Goal: Task Accomplishment & Management: Manage account settings

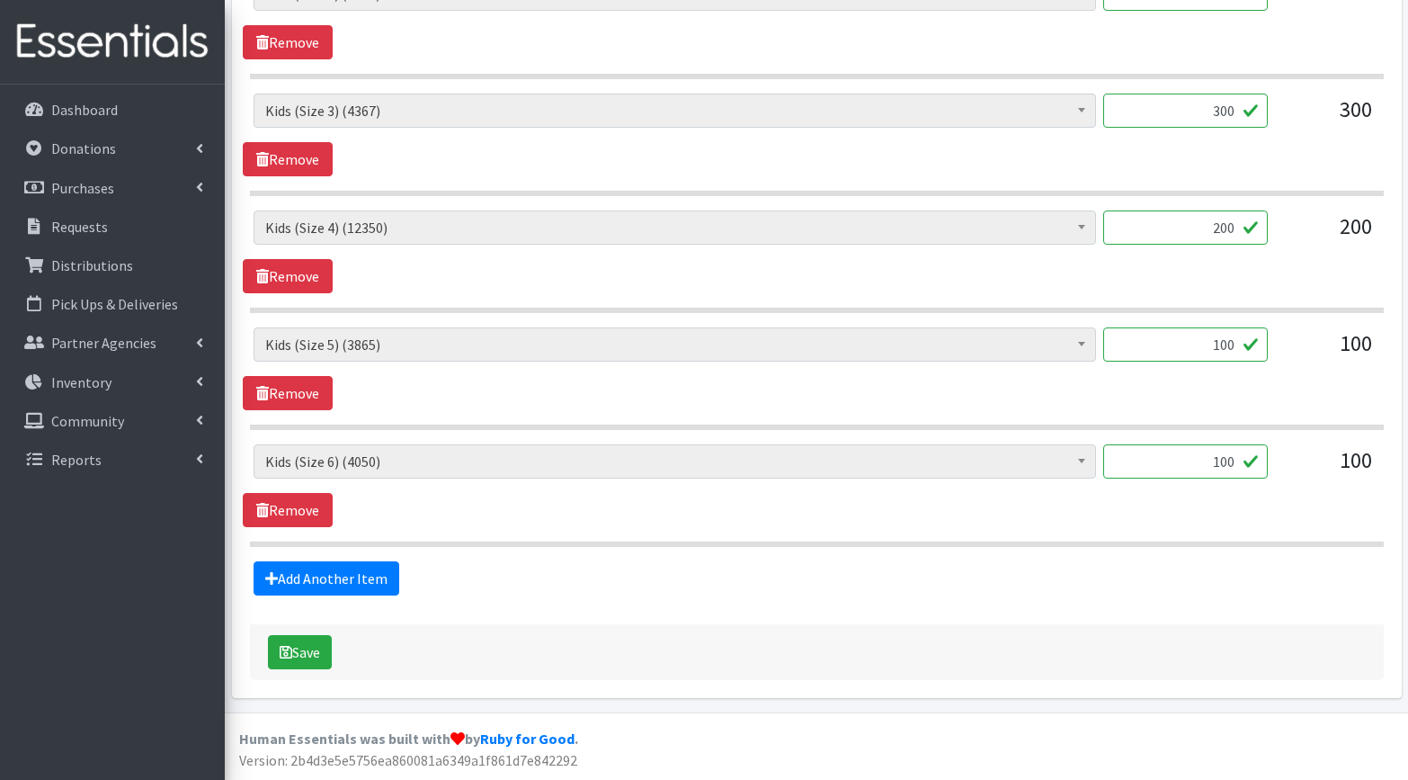
scroll to position [1128, 0]
click at [301, 656] on button "Save" at bounding box center [300, 653] width 64 height 34
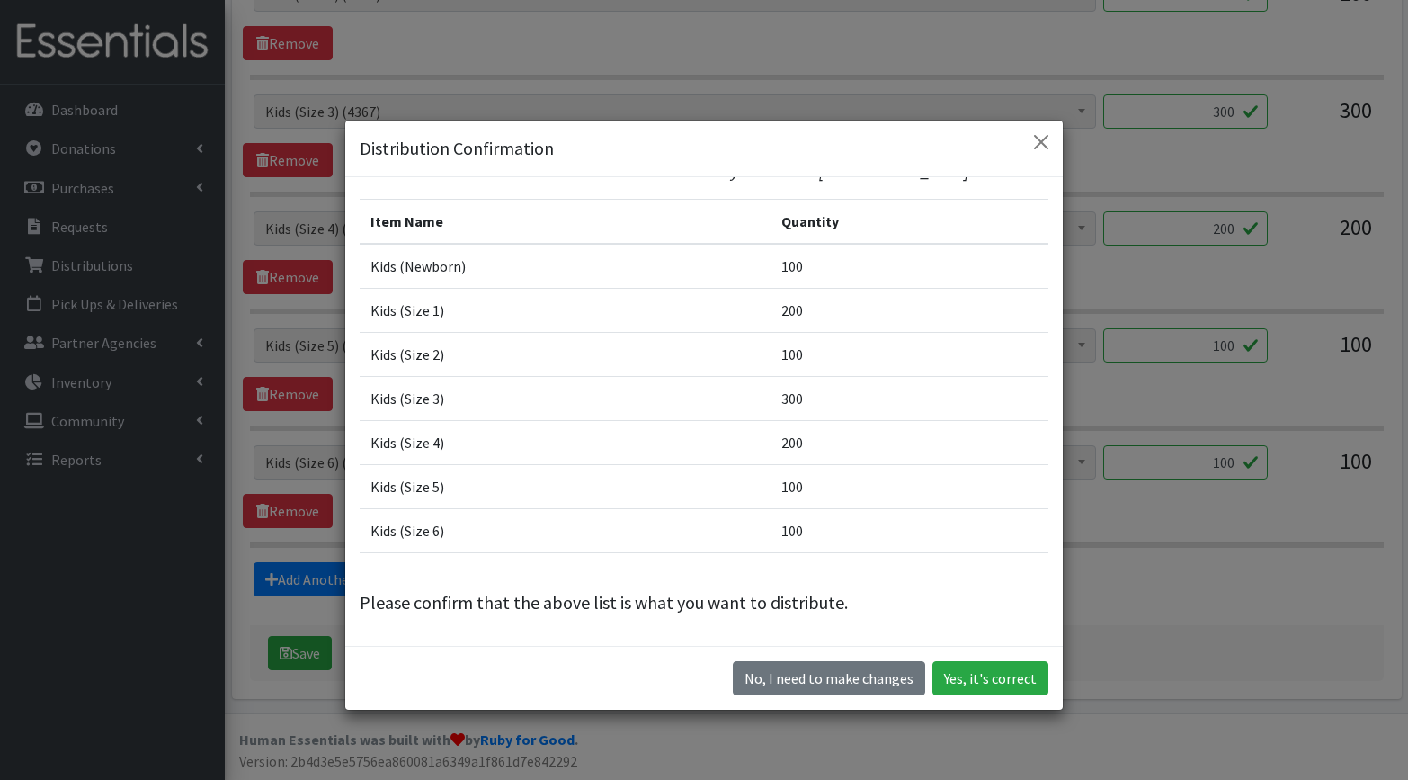
scroll to position [34, 0]
click at [978, 680] on button "Yes, it's correct" at bounding box center [991, 678] width 116 height 34
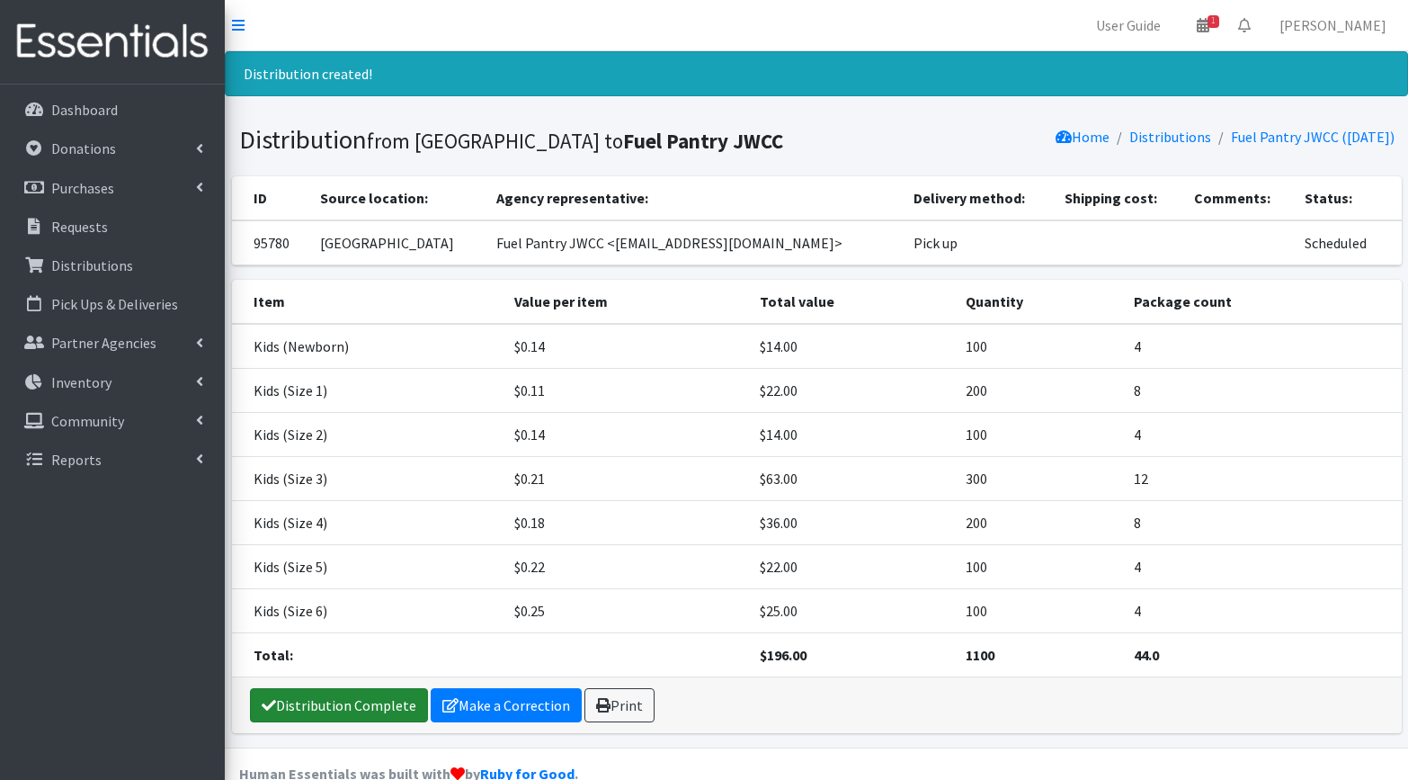
click at [393, 701] on link "Distribution Complete" at bounding box center [339, 705] width 178 height 34
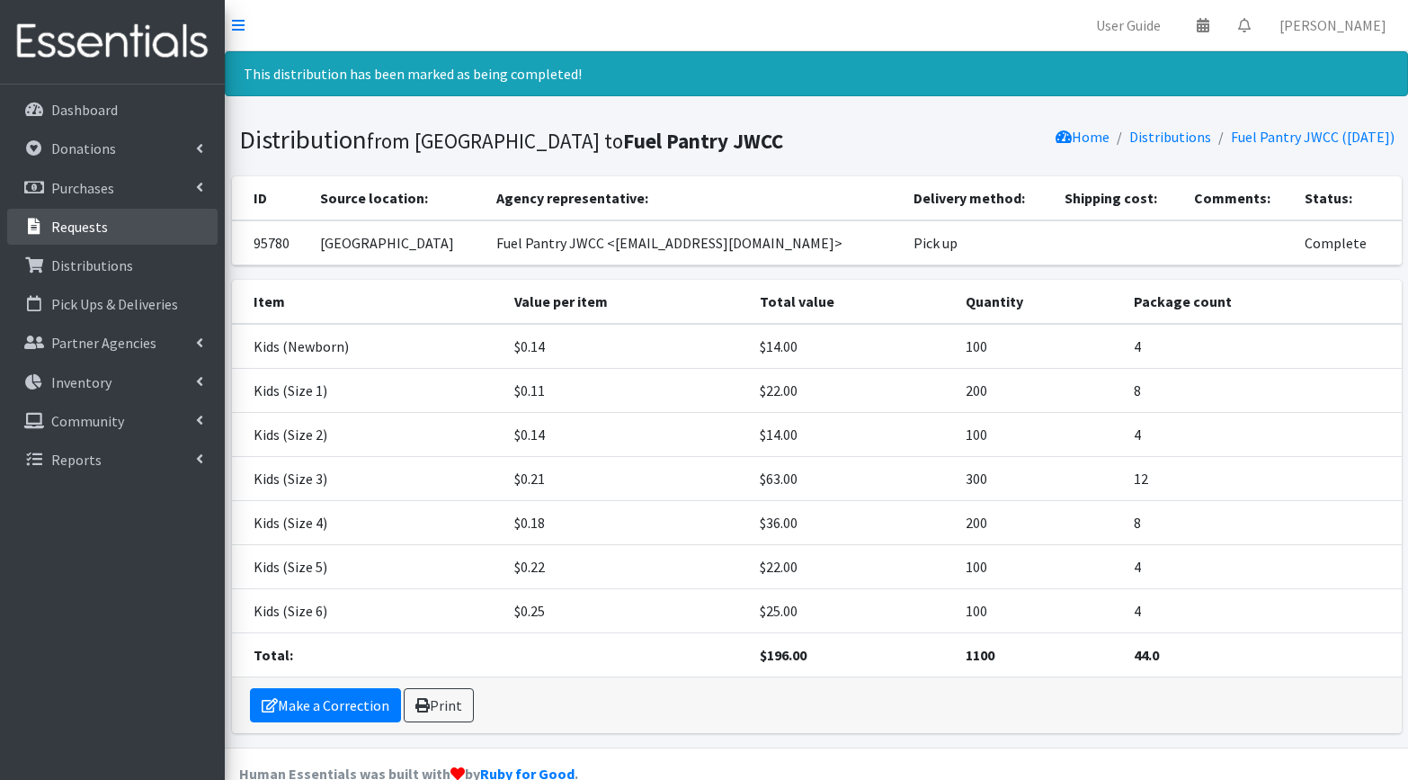
click at [66, 228] on p "Requests" at bounding box center [79, 227] width 57 height 18
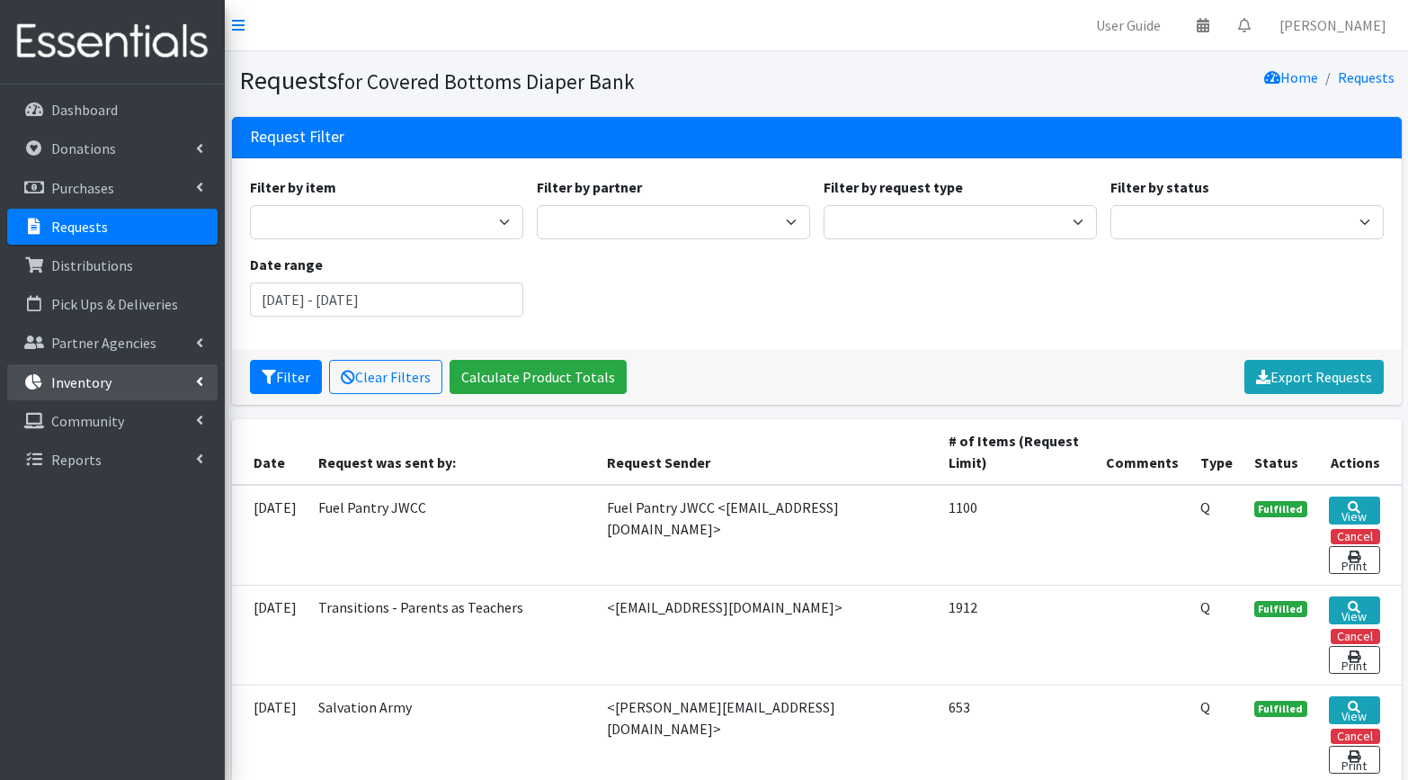
click at [192, 373] on link "Inventory" at bounding box center [112, 382] width 210 height 36
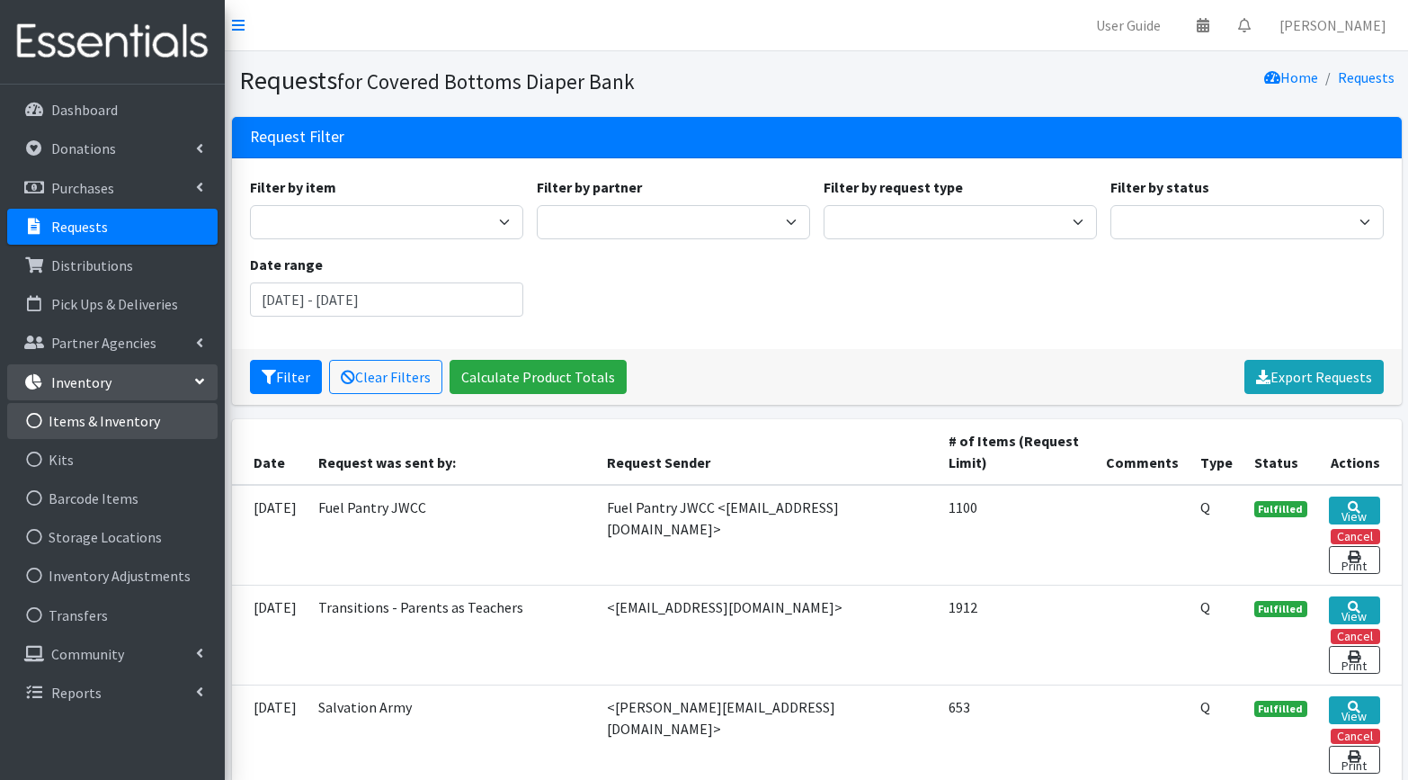
click at [74, 417] on link "Items & Inventory" at bounding box center [112, 421] width 210 height 36
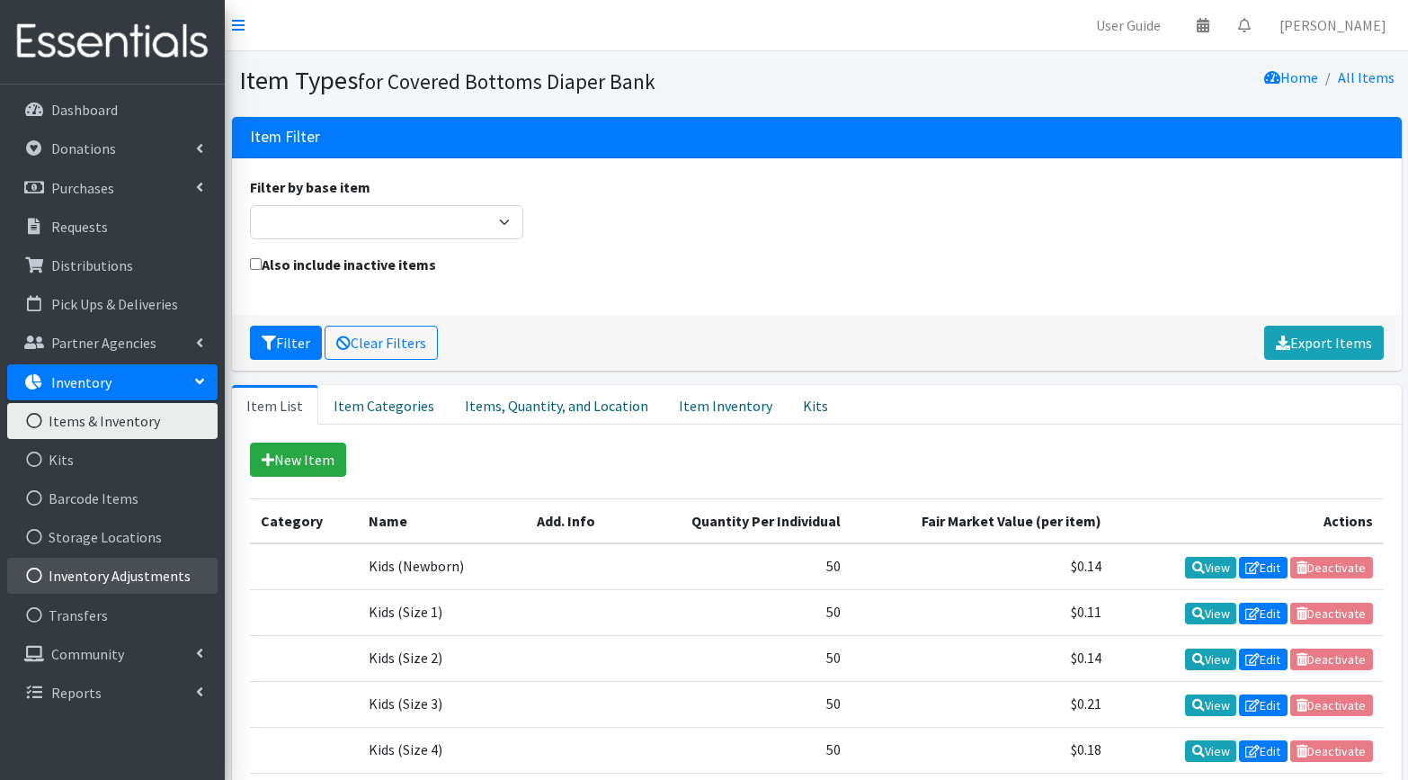
click at [98, 583] on link "Inventory Adjustments" at bounding box center [112, 576] width 210 height 36
click at [74, 577] on link "Inventory Adjustments" at bounding box center [112, 576] width 210 height 36
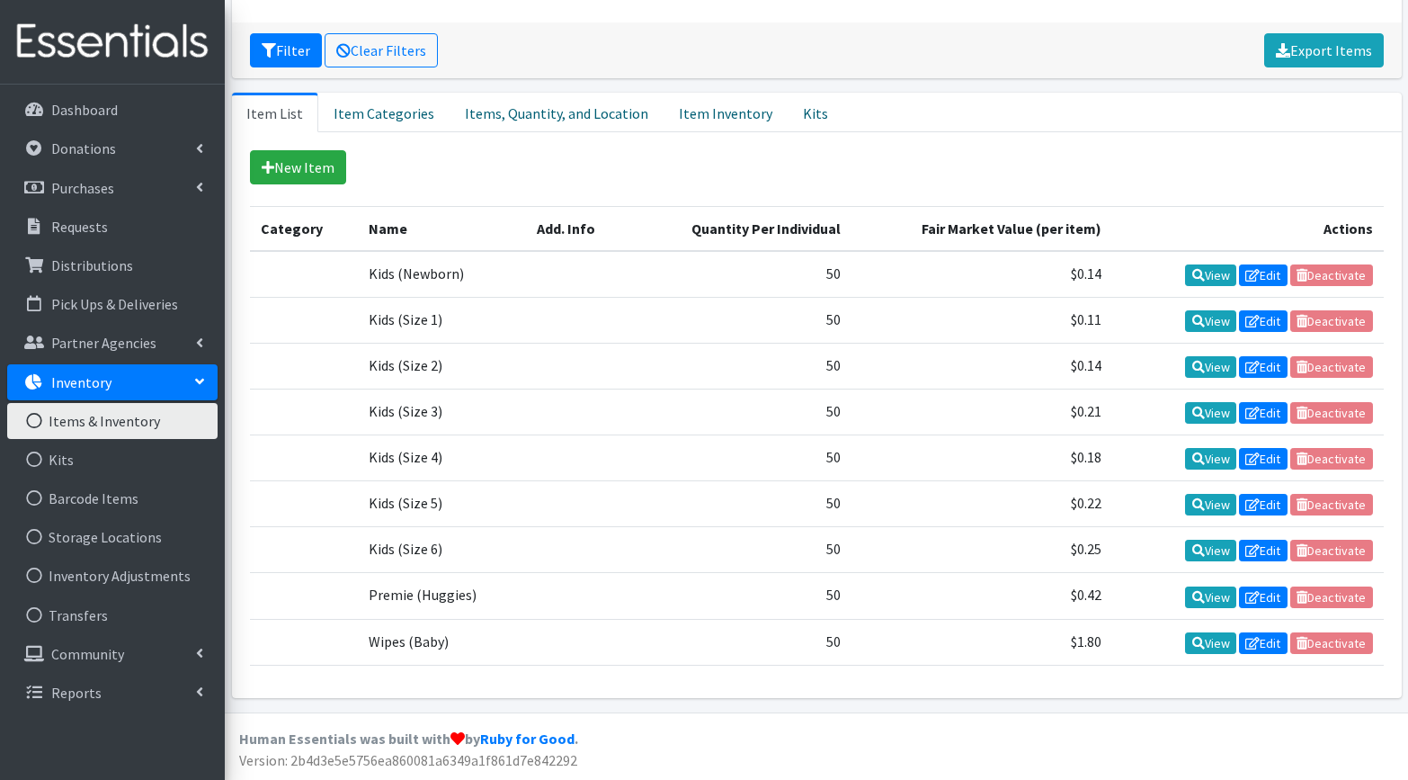
scroll to position [291, 0]
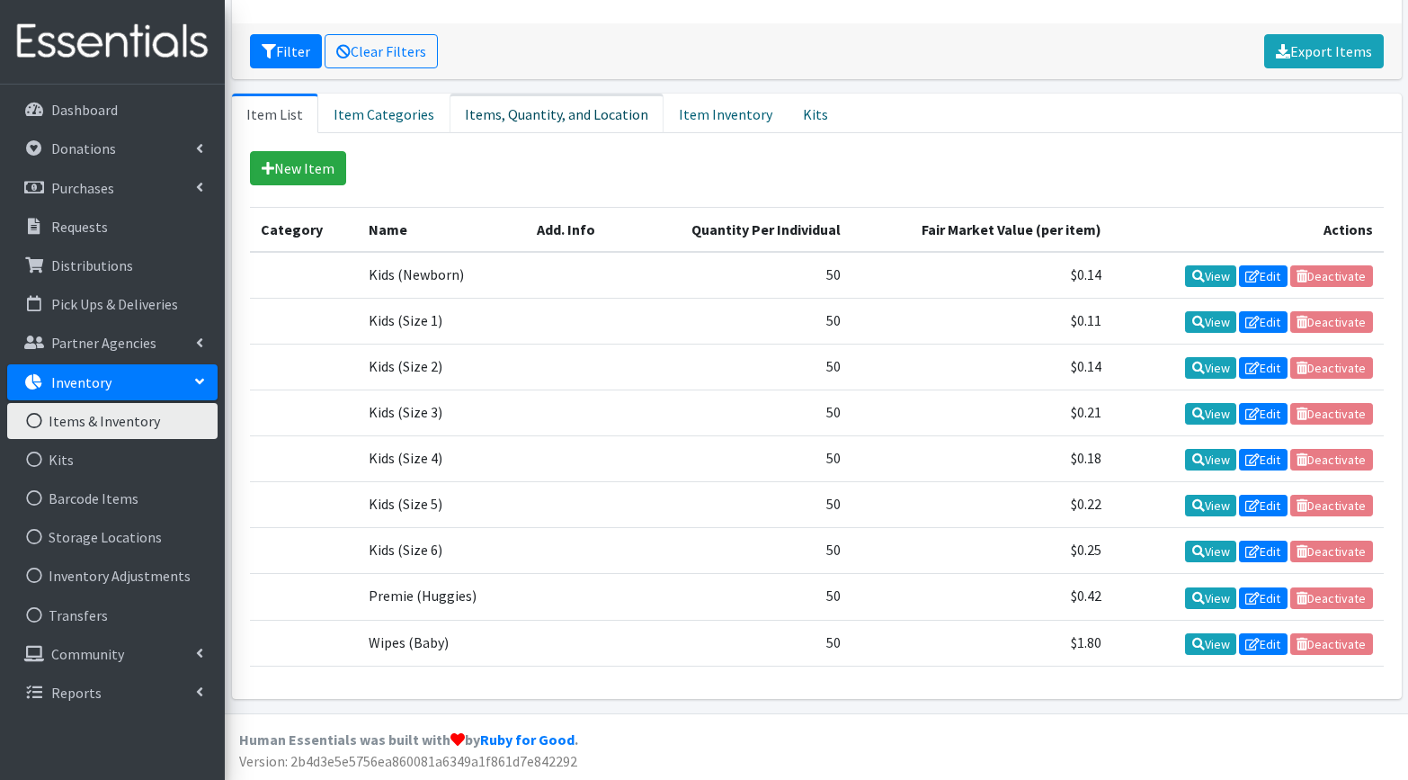
click at [552, 120] on link "Items, Quantity, and Location" at bounding box center [557, 114] width 214 height 40
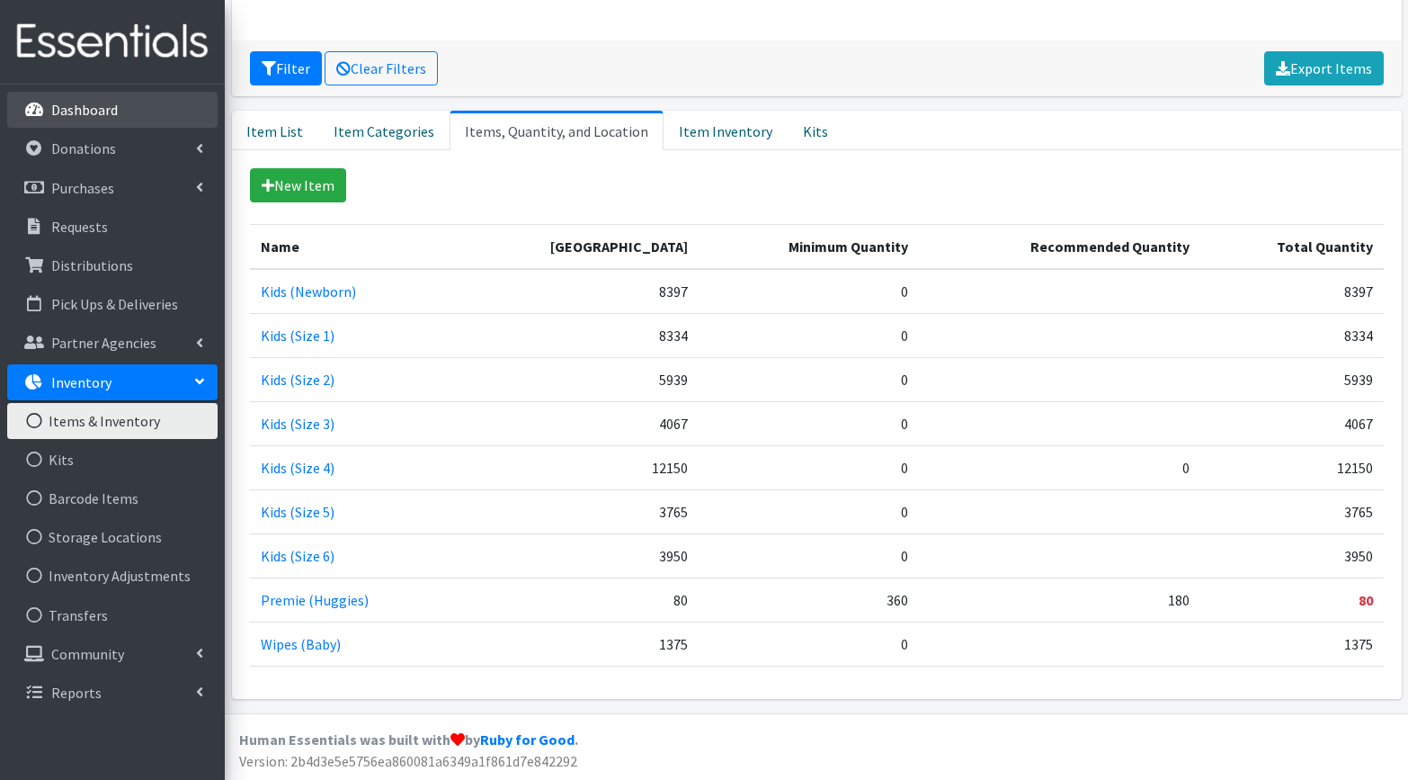
click at [131, 110] on link "Dashboard" at bounding box center [112, 110] width 210 height 36
